Goal: Obtain resource: Download file/media

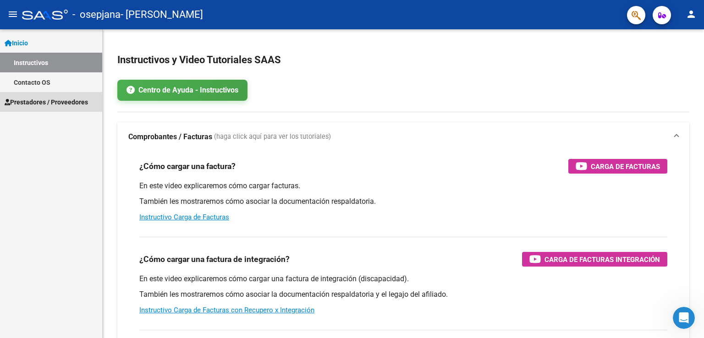
click at [63, 103] on span "Prestadores / Proveedores" at bounding box center [46, 102] width 83 height 10
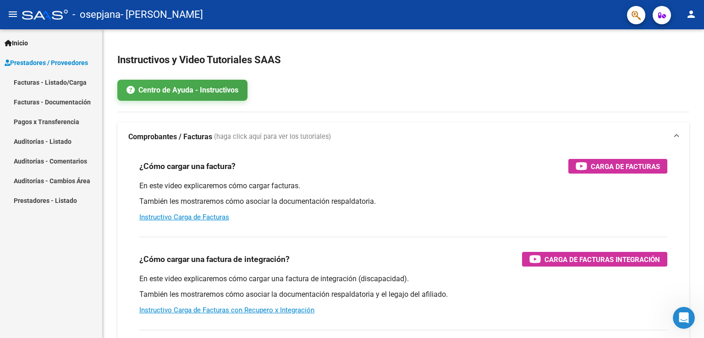
click at [55, 103] on link "Facturas - Documentación" at bounding box center [51, 102] width 102 height 20
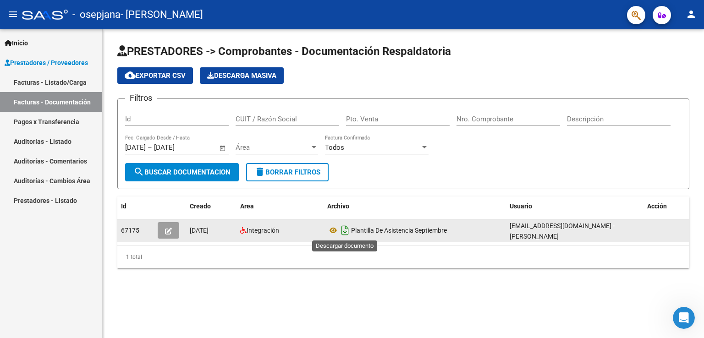
click at [348, 225] on icon "Descargar documento" at bounding box center [345, 230] width 12 height 15
click at [501, 226] on div "Plantilla De Asistencia Septiembre" at bounding box center [414, 230] width 175 height 15
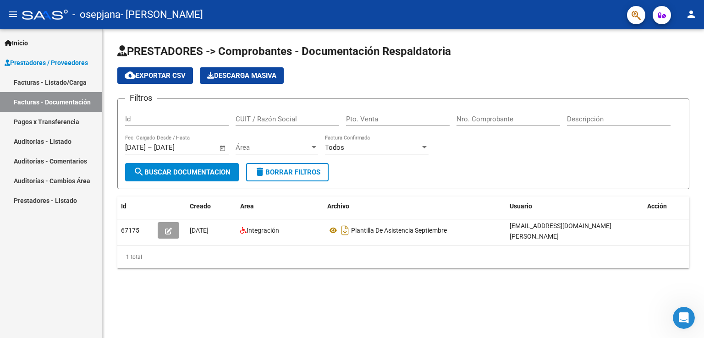
click at [49, 82] on link "Facturas - Listado/Carga" at bounding box center [51, 82] width 102 height 20
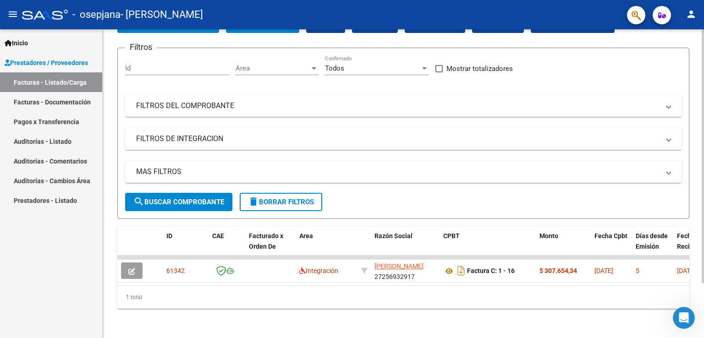
scroll to position [66, 0]
click at [702, 140] on div at bounding box center [703, 211] width 2 height 254
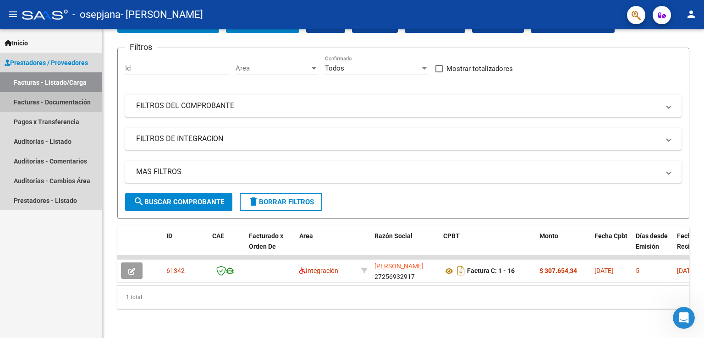
click at [55, 104] on link "Facturas - Documentación" at bounding box center [51, 102] width 102 height 20
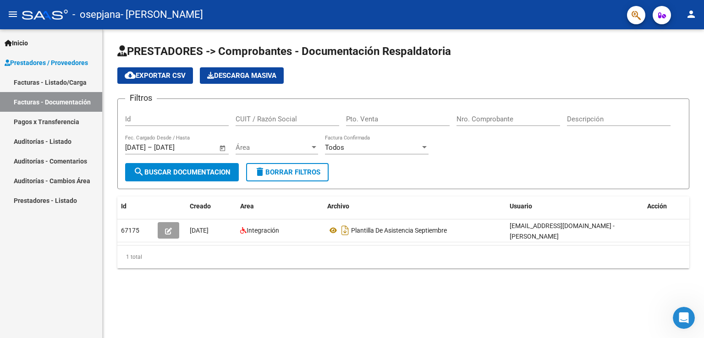
drag, startPoint x: 307, startPoint y: 51, endPoint x: 472, endPoint y: 33, distance: 166.3
click at [472, 33] on div "PRESTADORES -> Comprobantes - Documentación Respaldatoria cloud_download Export…" at bounding box center [403, 163] width 601 height 269
click at [537, 32] on div "PRESTADORES -> Comprobantes - Documentación Respaldatoria cloud_download Export…" at bounding box center [403, 163] width 601 height 269
click at [451, 284] on div "PRESTADORES -> Comprobantes - Documentación Respaldatoria cloud_download Export…" at bounding box center [403, 163] width 601 height 269
click at [42, 83] on link "Facturas - Listado/Carga" at bounding box center [51, 82] width 102 height 20
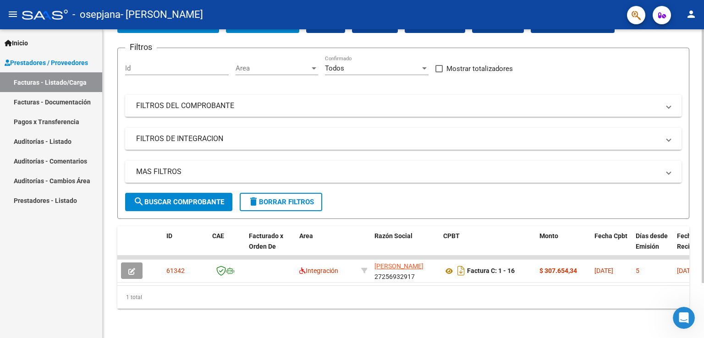
scroll to position [66, 0]
click at [702, 208] on div at bounding box center [703, 211] width 2 height 254
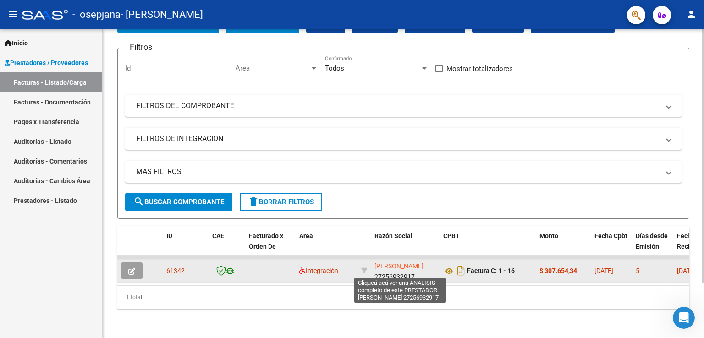
click at [402, 263] on span "[PERSON_NAME]" at bounding box center [398, 266] width 49 height 7
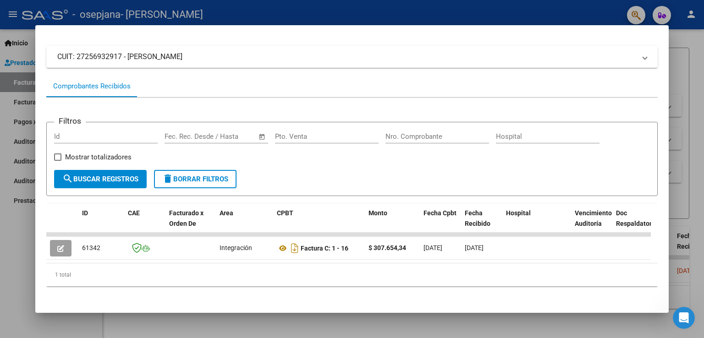
scroll to position [59, 0]
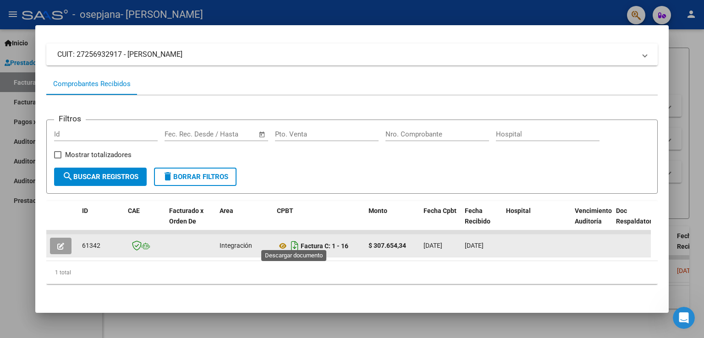
click at [294, 239] on icon "Descargar documento" at bounding box center [295, 246] width 12 height 15
click at [687, 84] on div at bounding box center [352, 169] width 704 height 338
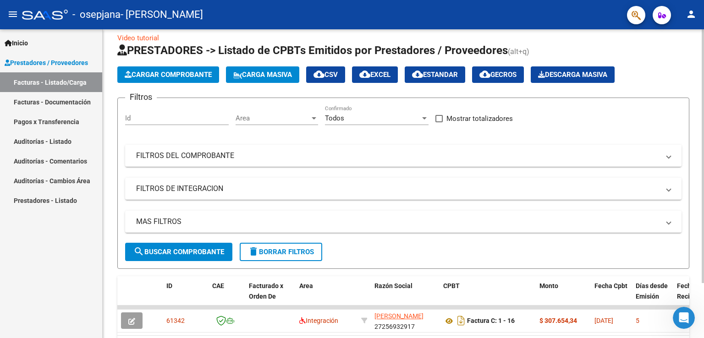
scroll to position [0, 0]
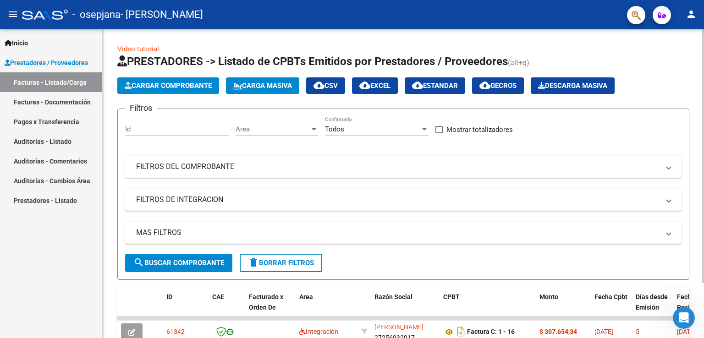
click at [697, 0] on html "menu - osepjana - [PERSON_NAME] person Inicio Instructivos Contacto OS Prestado…" at bounding box center [352, 169] width 704 height 338
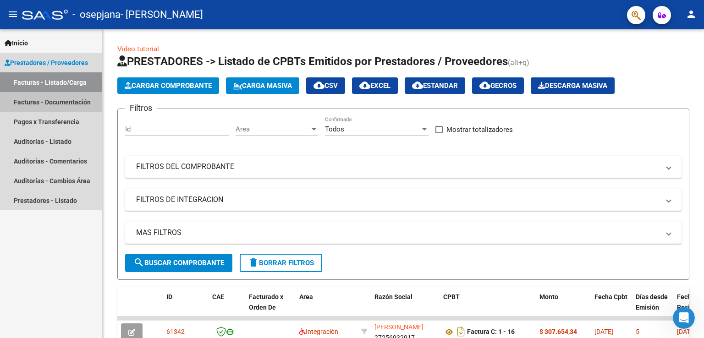
click at [56, 99] on link "Facturas - Documentación" at bounding box center [51, 102] width 102 height 20
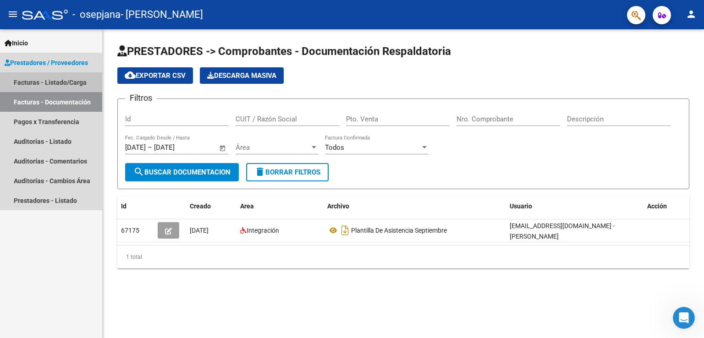
click at [71, 76] on link "Facturas - Listado/Carga" at bounding box center [51, 82] width 102 height 20
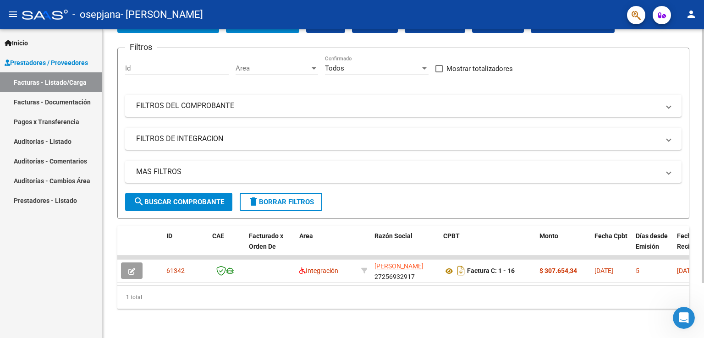
scroll to position [66, 0]
click at [686, 200] on div "Video tutorial PRESTADORES -> Listado de CPBTs Emitidos por Prestadores / Prove…" at bounding box center [405, 153] width 604 height 370
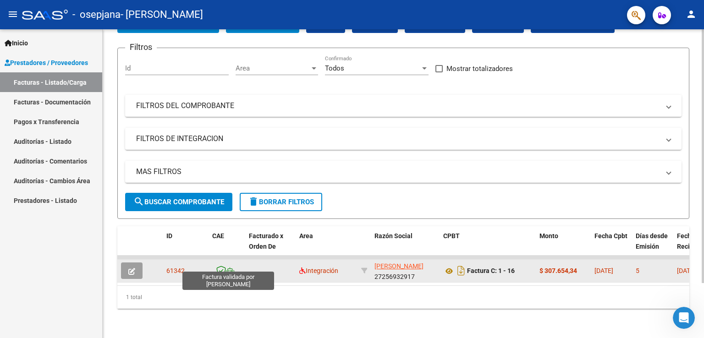
click at [224, 266] on icon at bounding box center [221, 271] width 10 height 10
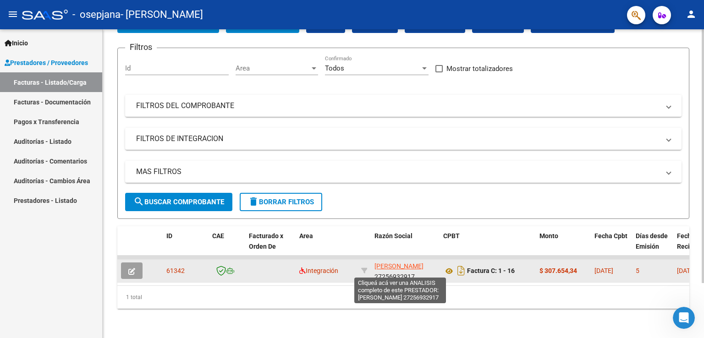
click at [405, 263] on span "[PERSON_NAME]" at bounding box center [398, 266] width 49 height 7
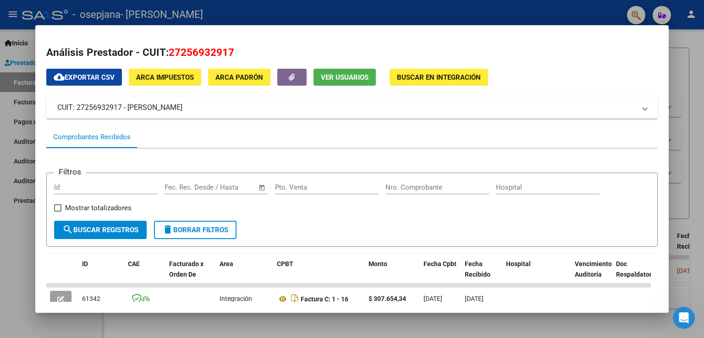
click at [182, 77] on span "ARCA Impuestos" at bounding box center [165, 77] width 58 height 8
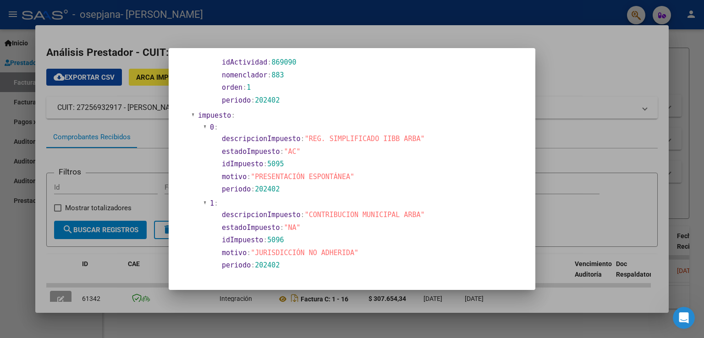
scroll to position [652, 0]
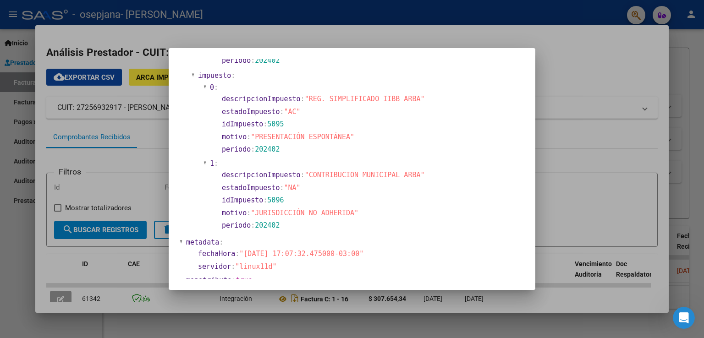
click at [557, 67] on div at bounding box center [352, 169] width 704 height 338
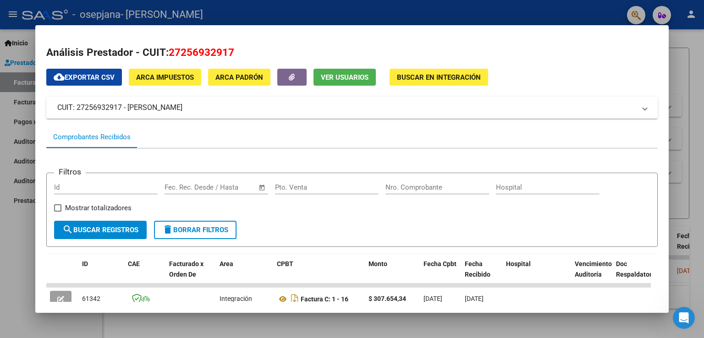
click at [251, 75] on span "ARCA Padrón" at bounding box center [239, 77] width 48 height 8
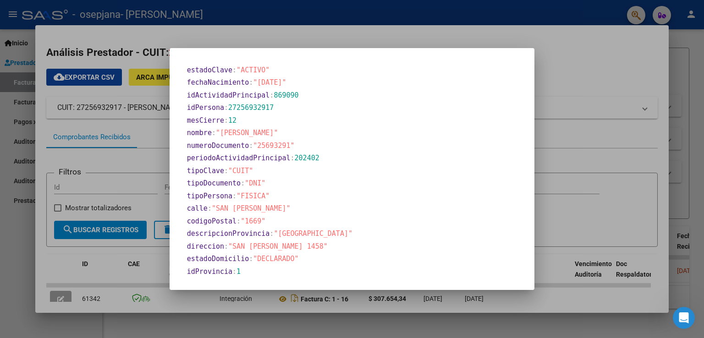
scroll to position [381, 0]
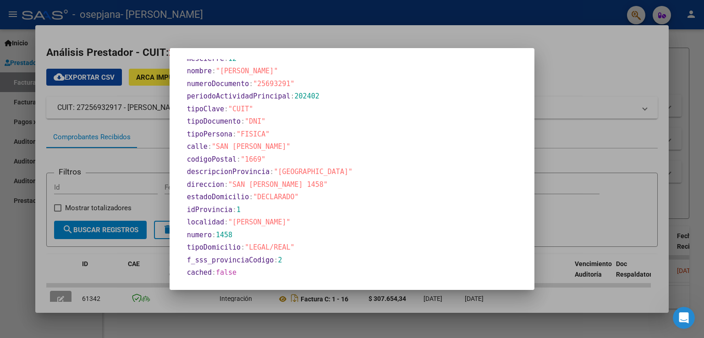
click at [565, 33] on div at bounding box center [352, 169] width 704 height 338
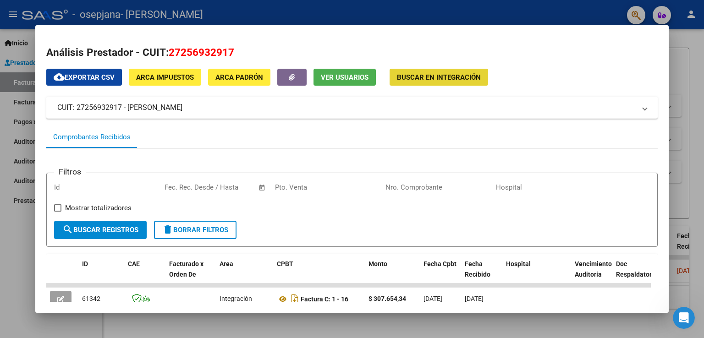
click at [426, 75] on span "Buscar en Integración" at bounding box center [439, 77] width 84 height 8
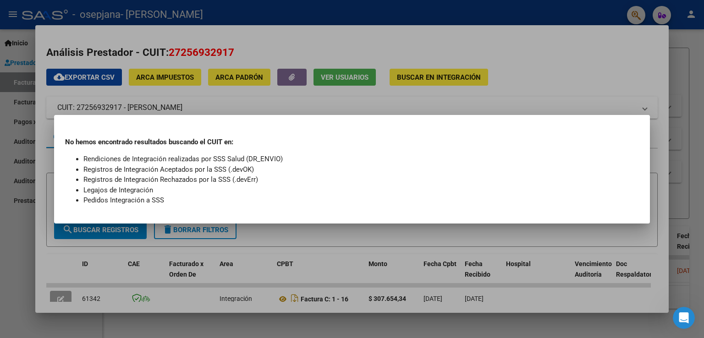
click at [508, 66] on div at bounding box center [352, 169] width 704 height 338
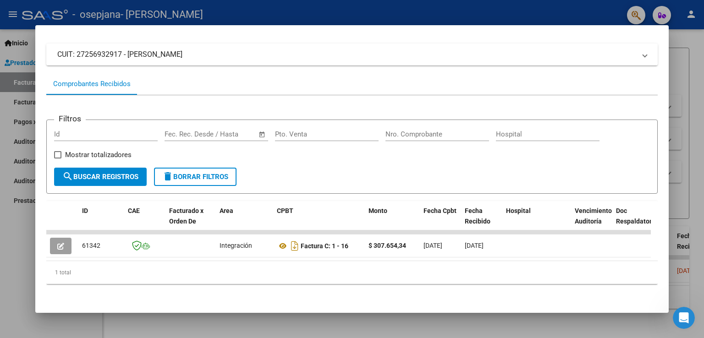
scroll to position [0, 0]
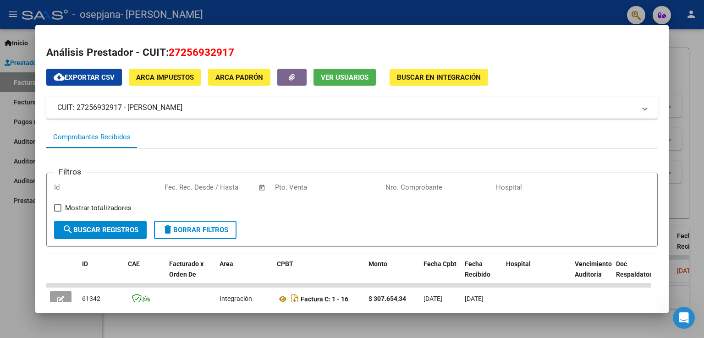
click at [671, 70] on div at bounding box center [352, 169] width 704 height 338
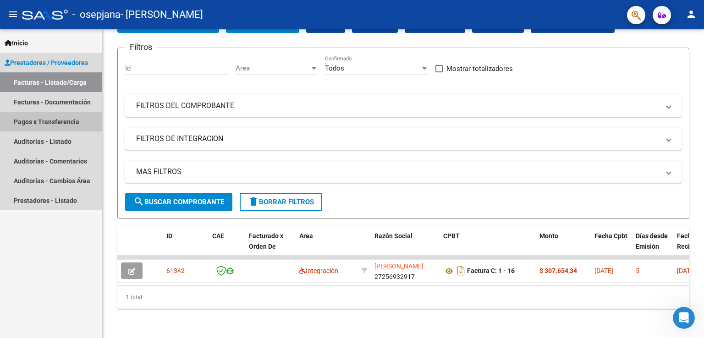
click at [57, 120] on link "Pagos x Transferencia" at bounding box center [51, 122] width 102 height 20
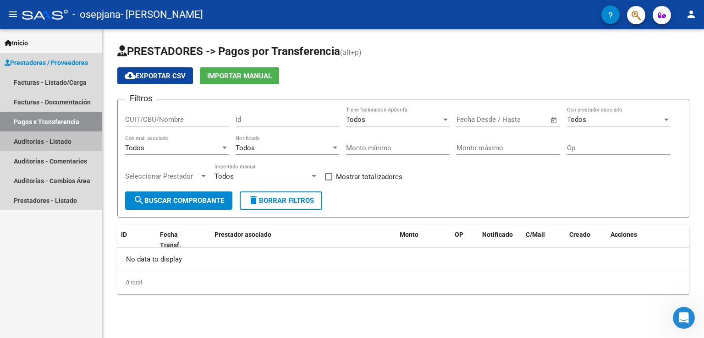
click at [75, 144] on link "Auditorías - Listado" at bounding box center [51, 142] width 102 height 20
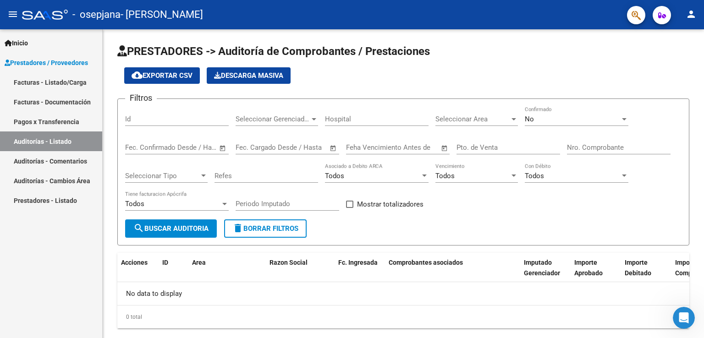
click at [75, 161] on link "Auditorías - Comentarios" at bounding box center [51, 161] width 102 height 20
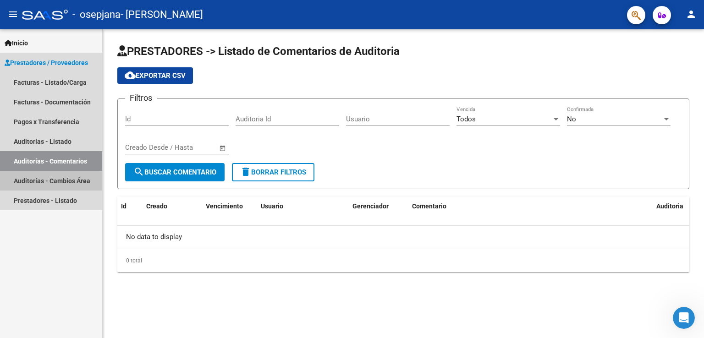
click at [79, 180] on link "Auditorías - Cambios Área" at bounding box center [51, 181] width 102 height 20
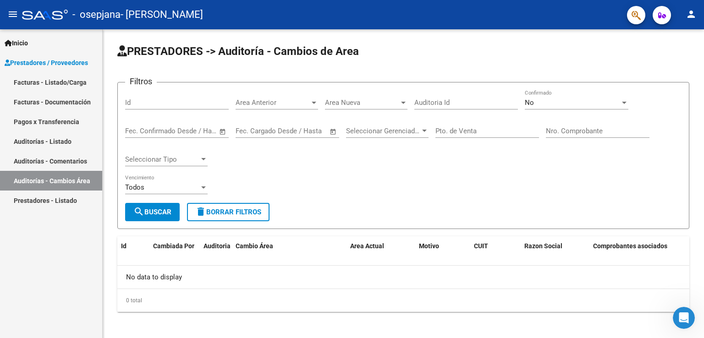
click at [73, 201] on link "Prestadores - Listado" at bounding box center [51, 201] width 102 height 20
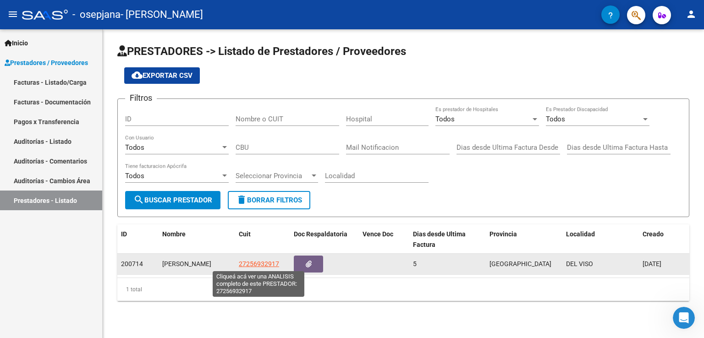
click at [250, 261] on span "27256932917" at bounding box center [259, 263] width 40 height 7
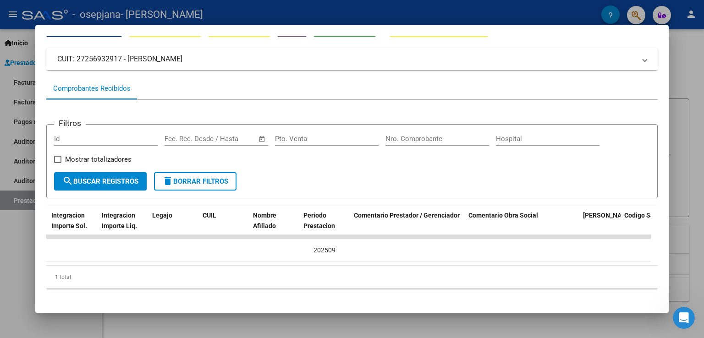
scroll to position [0, 1375]
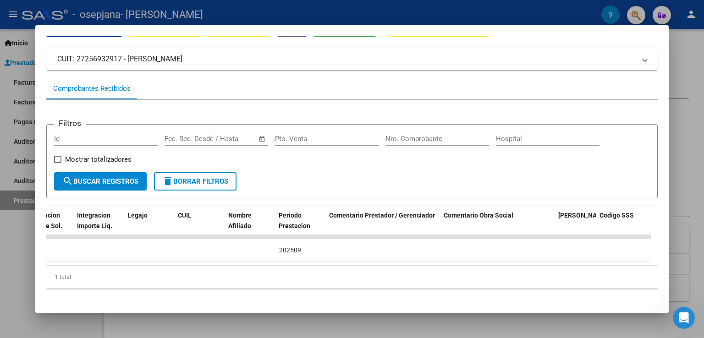
click at [684, 93] on div at bounding box center [352, 169] width 704 height 338
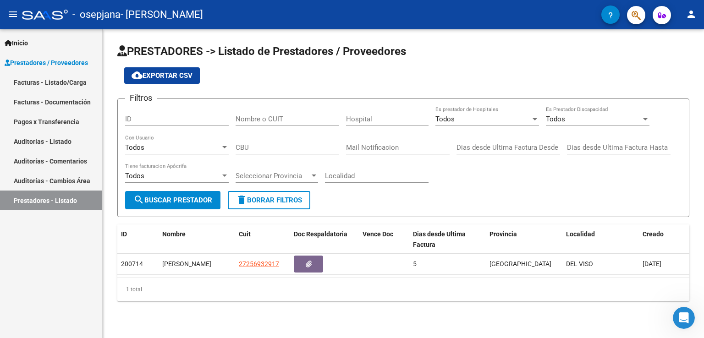
click at [54, 77] on link "Facturas - Listado/Carga" at bounding box center [51, 82] width 102 height 20
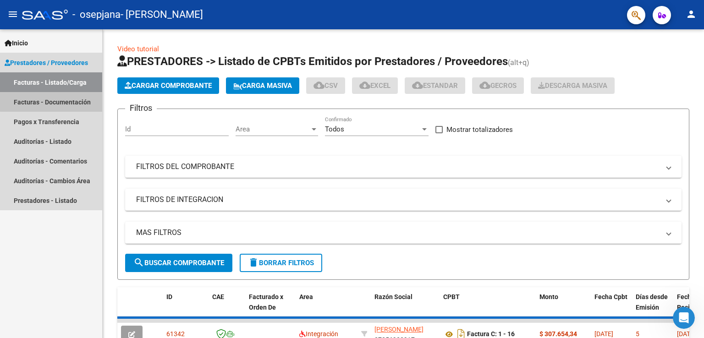
click at [65, 100] on link "Facturas - Documentación" at bounding box center [51, 102] width 102 height 20
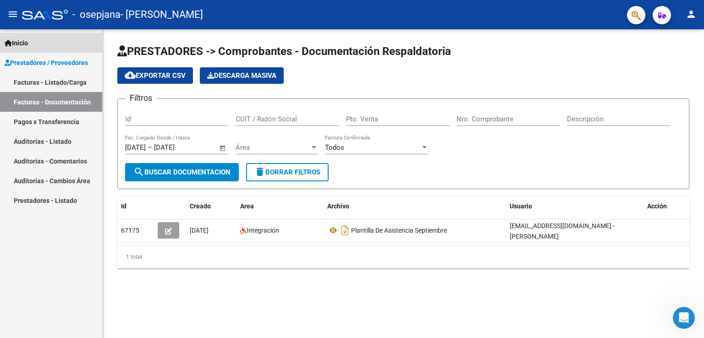
click at [34, 38] on link "Inicio" at bounding box center [51, 43] width 102 height 20
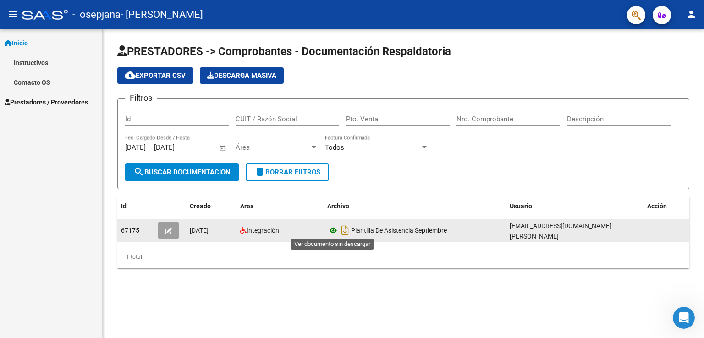
click at [333, 228] on icon at bounding box center [333, 230] width 12 height 11
